Goal: Entertainment & Leisure: Consume media (video, audio)

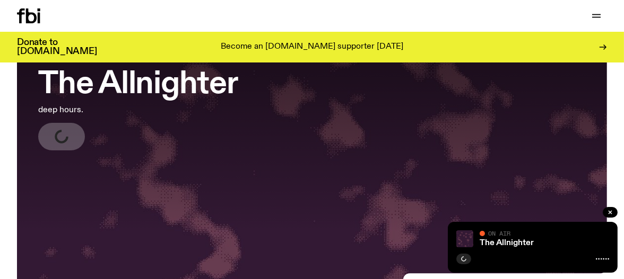
scroll to position [88, 0]
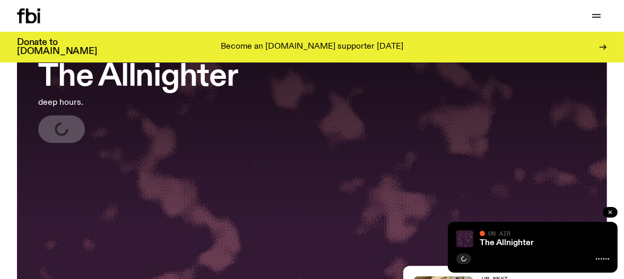
click at [611, 210] on icon "button" at bounding box center [610, 212] width 6 height 6
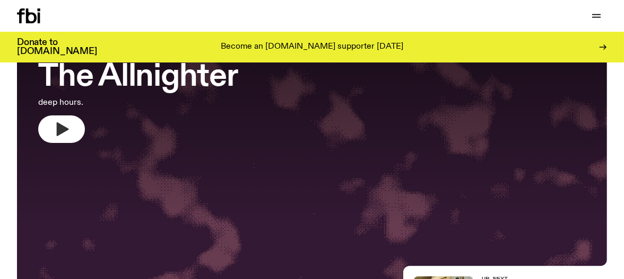
click at [65, 129] on icon "button" at bounding box center [63, 129] width 12 height 14
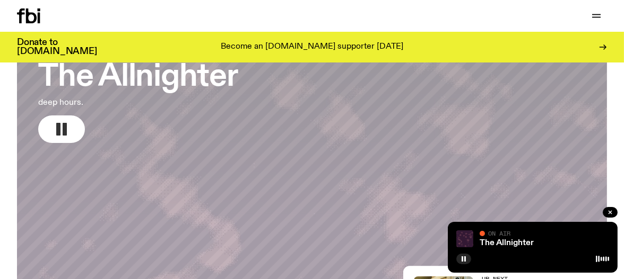
click at [611, 212] on icon "button" at bounding box center [610, 212] width 6 height 6
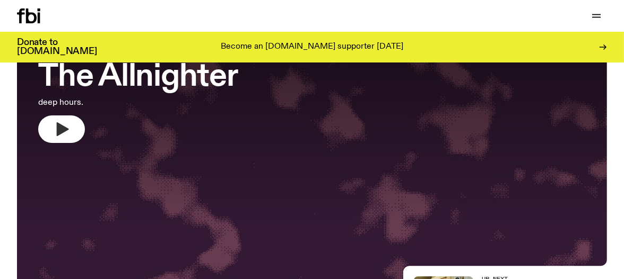
click at [72, 130] on button "button" at bounding box center [61, 130] width 47 height 28
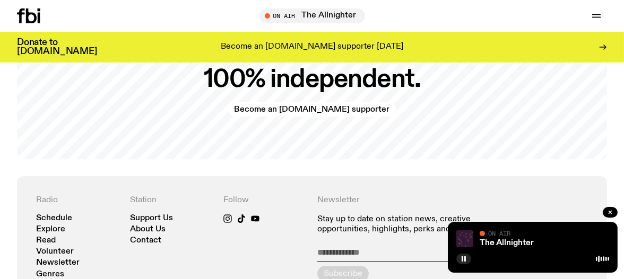
scroll to position [1989, 0]
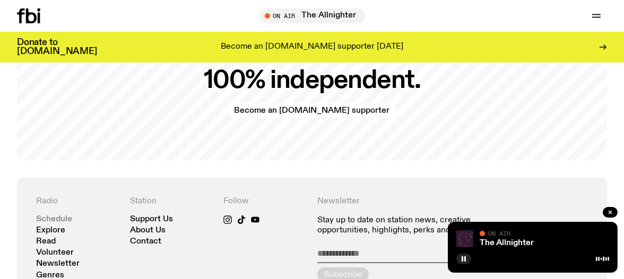
click at [60, 221] on link "Schedule" at bounding box center [54, 220] width 36 height 8
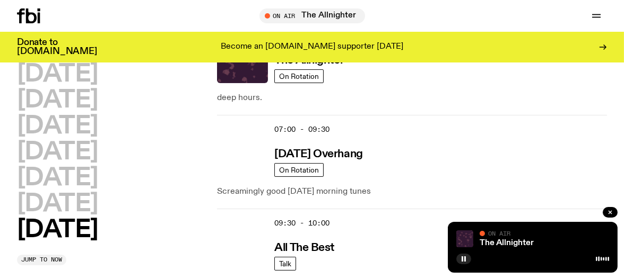
scroll to position [194, 0]
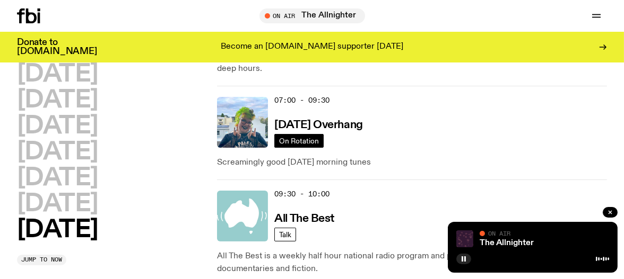
click at [304, 139] on span "On Rotation" at bounding box center [299, 141] width 40 height 8
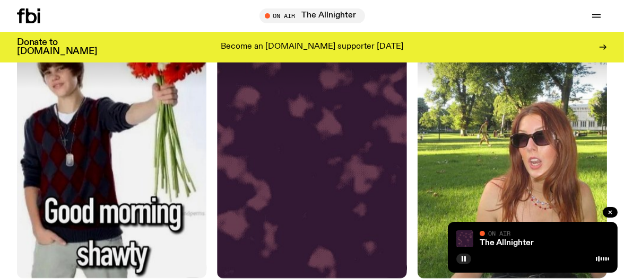
scroll to position [1049, 0]
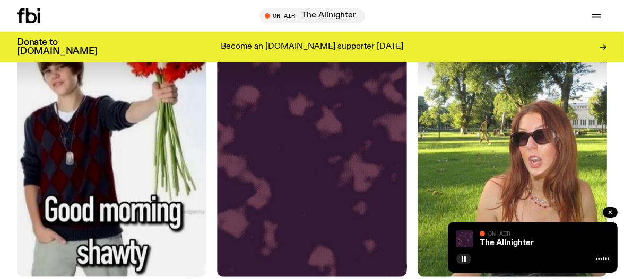
click at [33, 22] on icon at bounding box center [31, 15] width 11 height 15
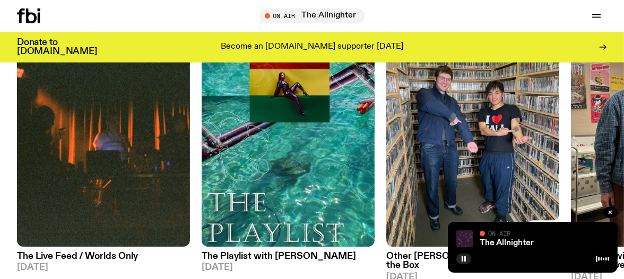
scroll to position [456, 0]
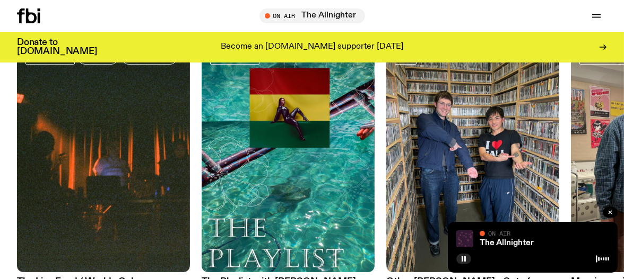
click at [605, 44] on icon at bounding box center [602, 47] width 8 height 8
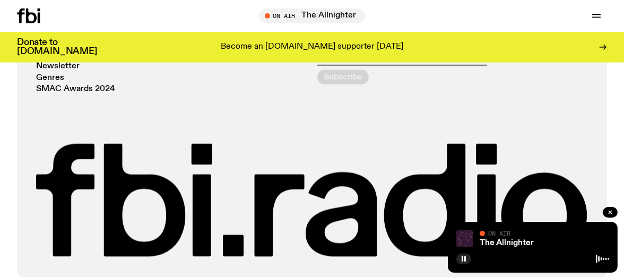
scroll to position [2223, 0]
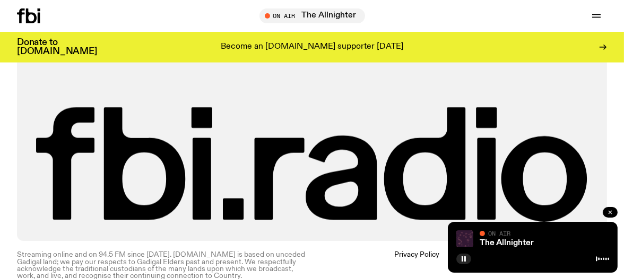
click at [612, 209] on icon "button" at bounding box center [610, 212] width 6 height 6
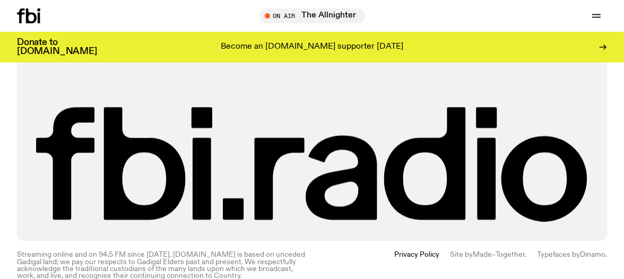
scroll to position [2241, 0]
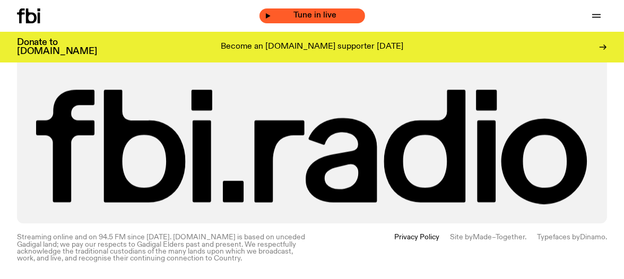
click at [340, 20] on div "Tune in live" at bounding box center [312, 15] width 106 height 15
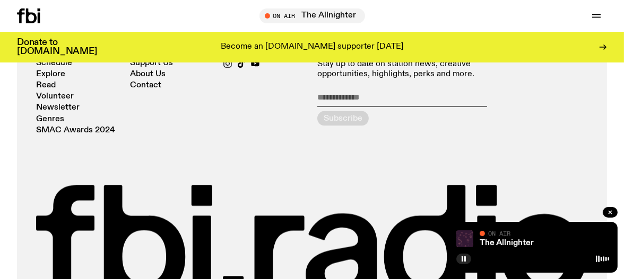
scroll to position [2115, 0]
